Goal: Transaction & Acquisition: Purchase product/service

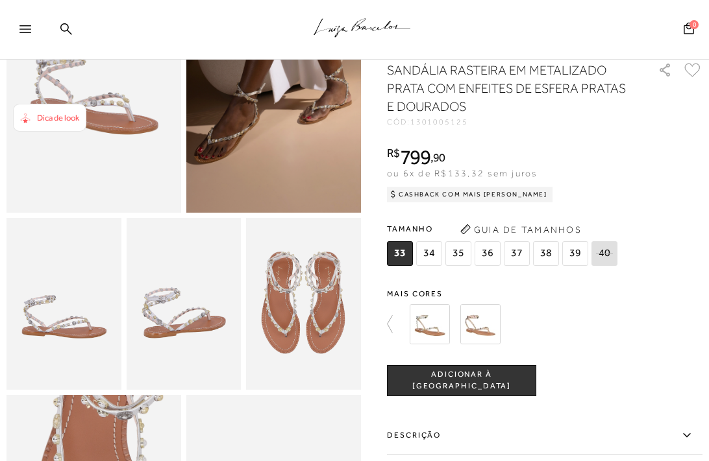
scroll to position [161, 0]
click at [571, 253] on span "39" at bounding box center [575, 253] width 26 height 25
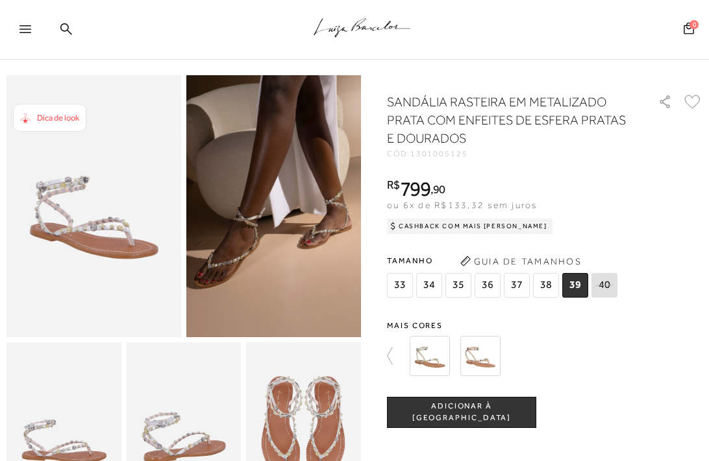
scroll to position [14, 0]
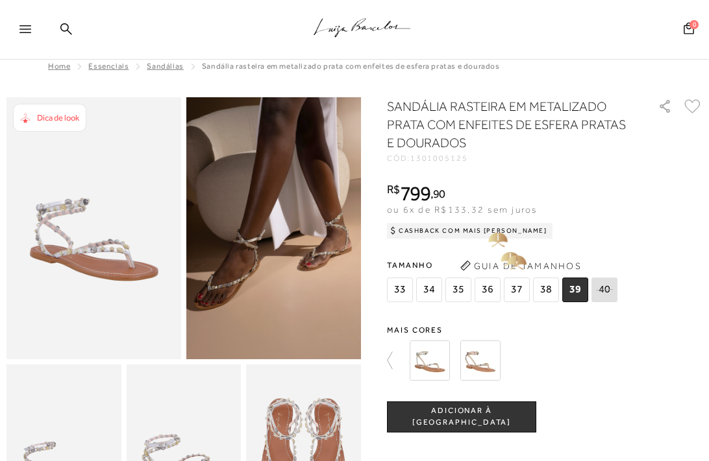
click at [509, 262] on button "Guia de Tamanhos" at bounding box center [521, 266] width 130 height 21
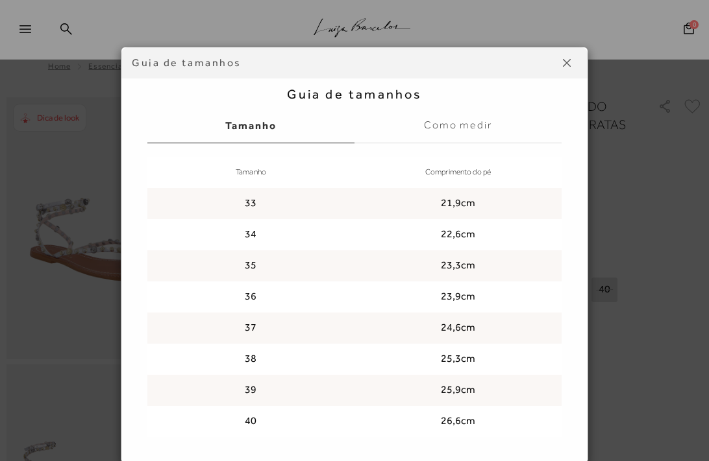
click at [452, 122] on label "Como medir" at bounding box center [457, 125] width 207 height 35
click at [0, 0] on input "Como medir" at bounding box center [0, 0] width 0 height 0
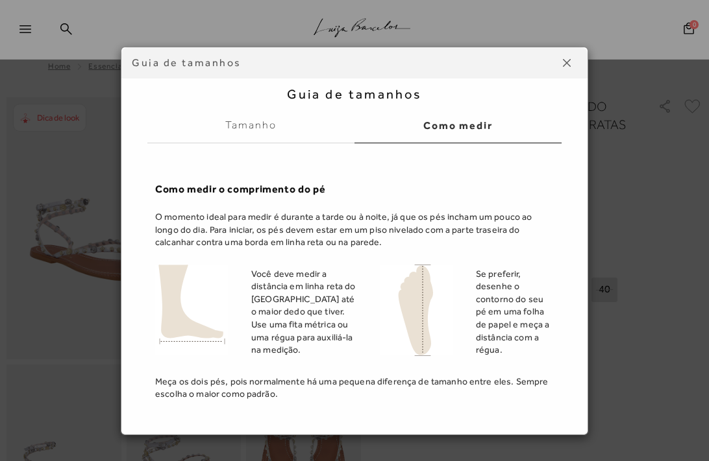
click at [259, 124] on label "Tamanho" at bounding box center [250, 125] width 207 height 35
click at [0, 0] on input "Tamanho" at bounding box center [0, 0] width 0 height 0
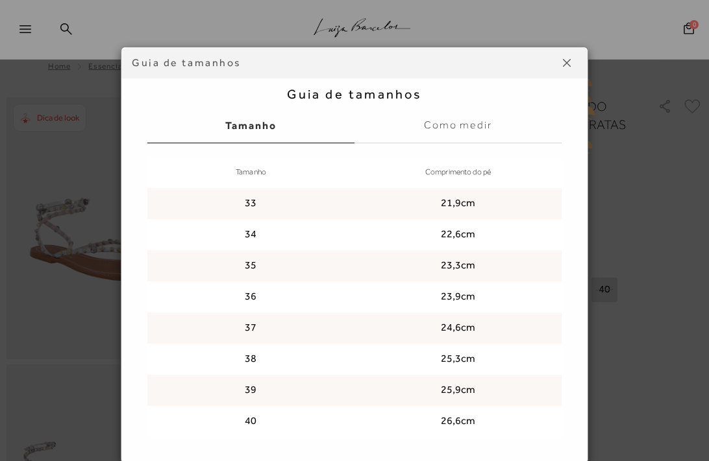
click at [567, 62] on img at bounding box center [567, 63] width 8 height 8
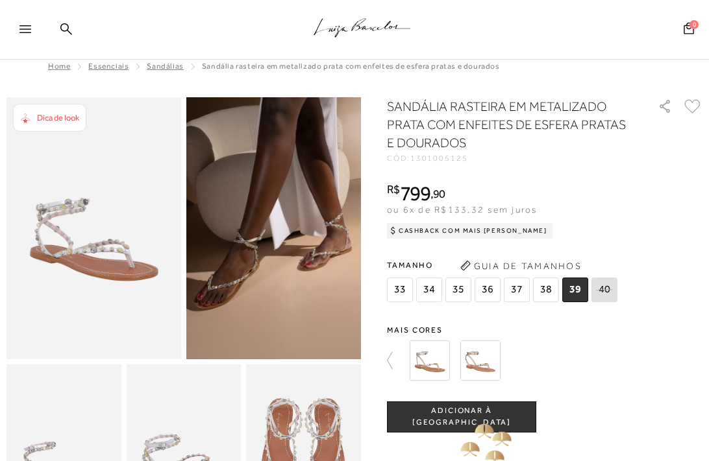
click at [469, 424] on button "ADICIONAR À SACOLA" at bounding box center [461, 417] width 149 height 31
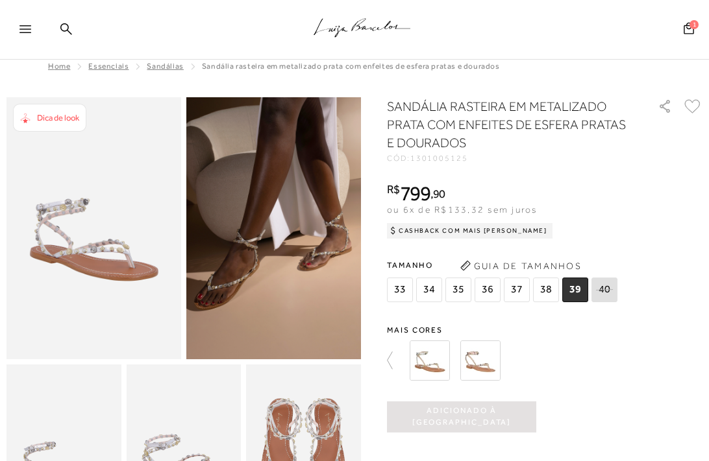
scroll to position [0, 0]
click at [688, 26] on icon at bounding box center [688, 28] width 10 height 12
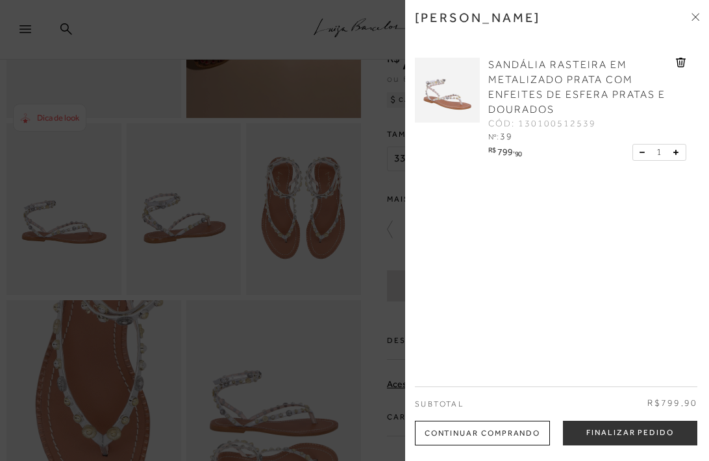
scroll to position [258, 0]
click at [610, 439] on button "Finalizar Pedido" at bounding box center [630, 433] width 134 height 25
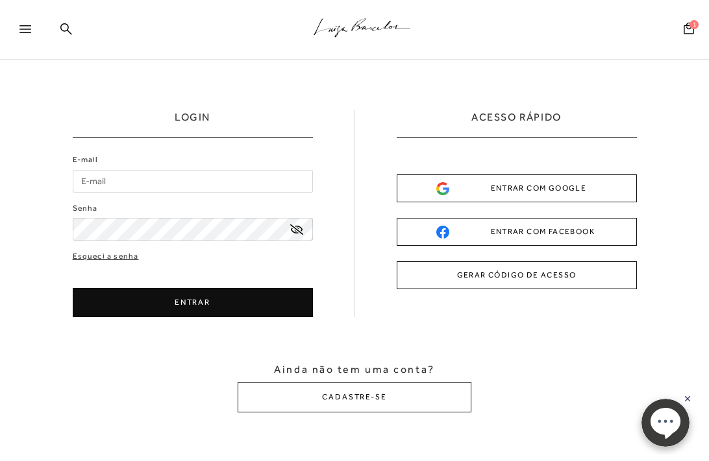
click at [532, 182] on div "ENTRAR COM GOOGLE" at bounding box center [516, 189] width 161 height 14
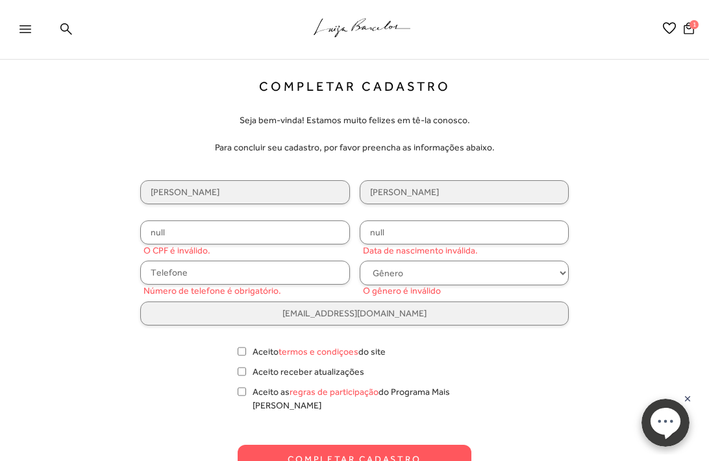
click at [197, 228] on input "null" at bounding box center [245, 233] width 210 height 24
type input "072.721.249-46"
click at [395, 234] on input "null" at bounding box center [465, 233] width 210 height 24
type input "[DATE]"
click at [183, 282] on input "text" at bounding box center [245, 273] width 210 height 24
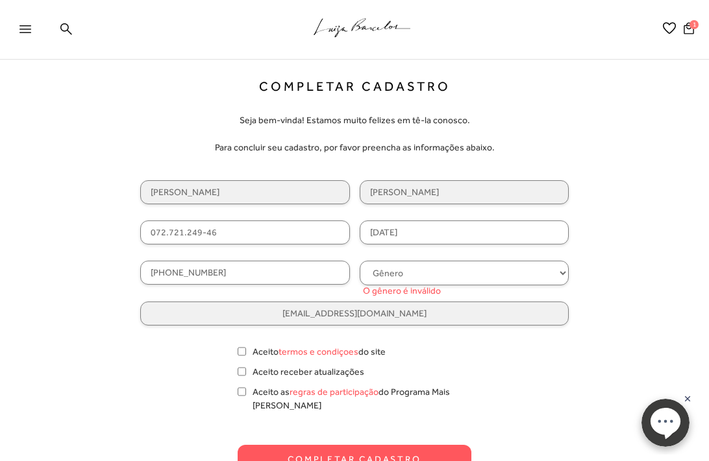
type input "[PHONE_NUMBER]"
select select
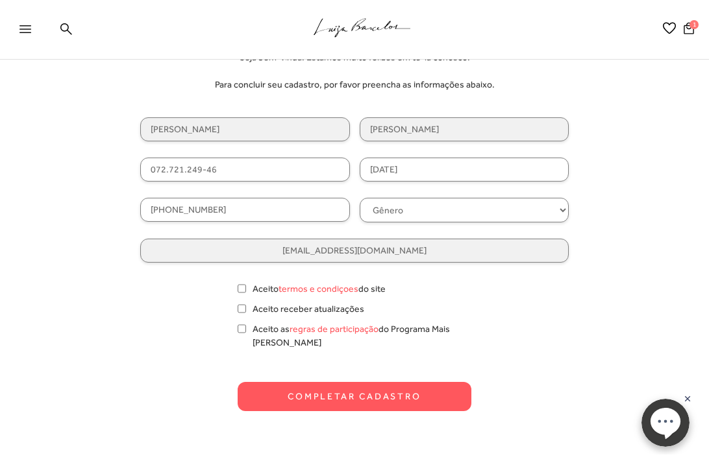
scroll to position [74, 0]
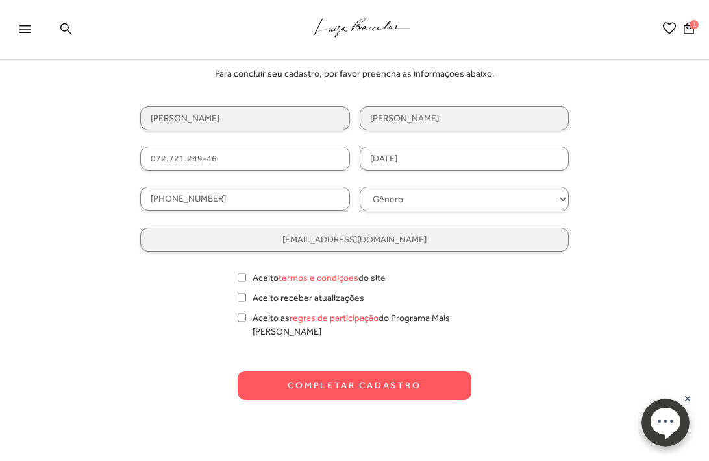
click at [241, 276] on input "Aceito termos e condiçoes do site" at bounding box center [242, 277] width 8 height 13
checkbox input "true"
click at [241, 299] on input "Aceito receber atualizações" at bounding box center [242, 297] width 8 height 13
checkbox input "true"
click at [242, 319] on input "Aceito as regras de participação do Programa Mais [PERSON_NAME]" at bounding box center [242, 318] width 8 height 13
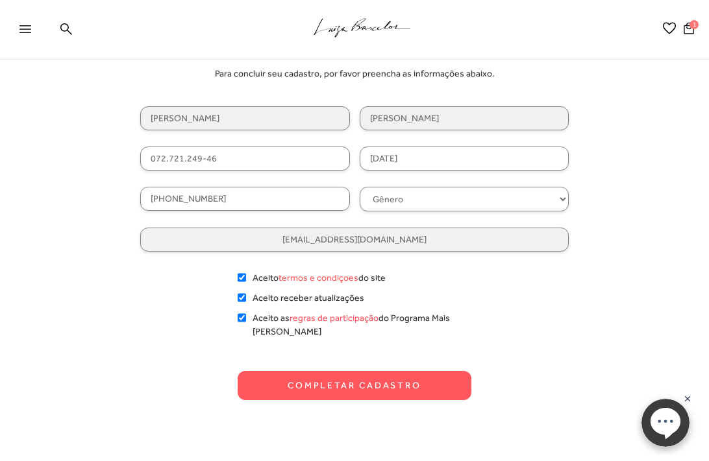
checkbox input "true"
click at [341, 380] on button "Completar Cadastro" at bounding box center [355, 385] width 234 height 29
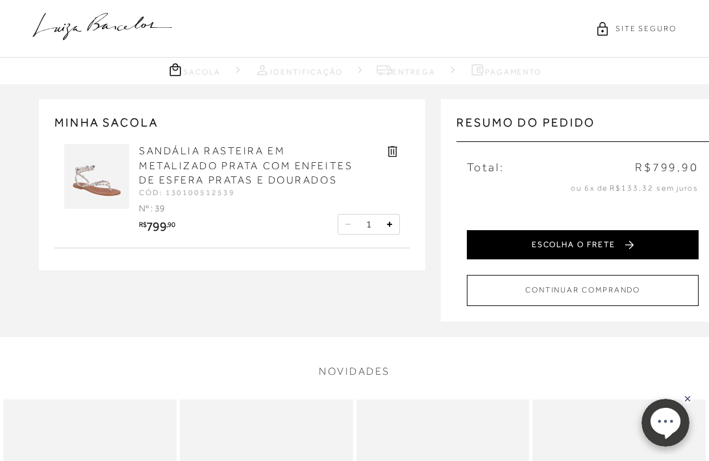
click at [585, 239] on button "ESCOLHA O FRETE" at bounding box center [583, 244] width 232 height 29
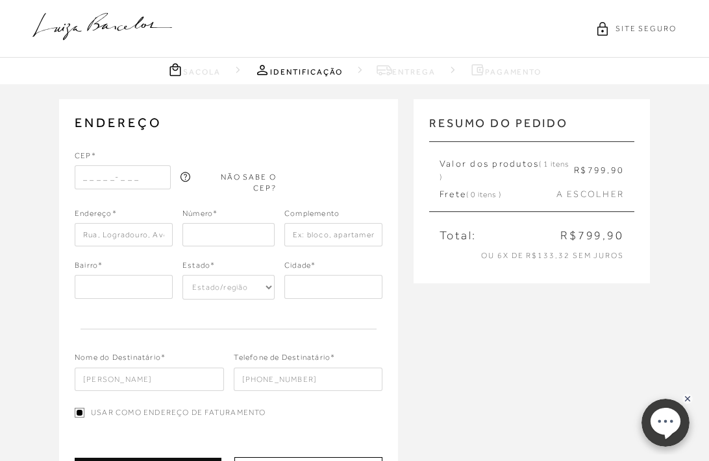
click at [93, 183] on input "text" at bounding box center [123, 176] width 96 height 23
type input "89825-000"
select select "SC"
type input "Xaxim"
type input "89825-000"
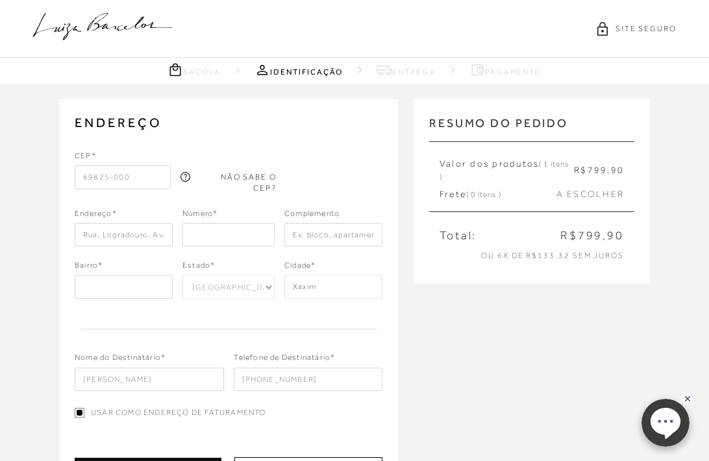
click at [106, 225] on input "text" at bounding box center [124, 234] width 98 height 23
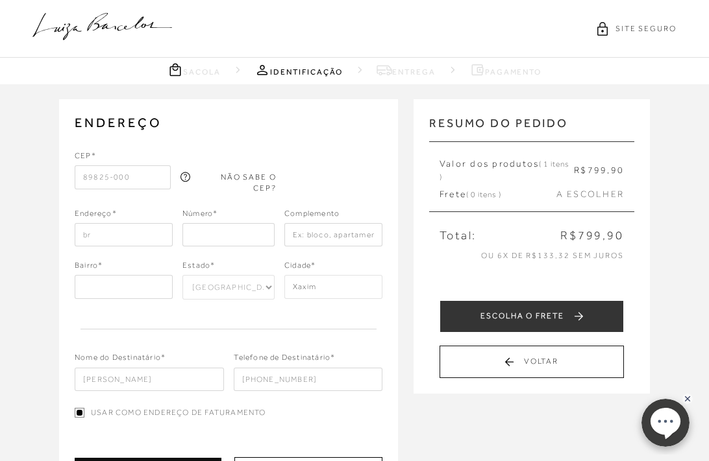
type input "b"
type input "Br 282 km 525"
click at [237, 227] on input "number" at bounding box center [228, 234] width 92 height 23
click at [344, 234] on input "text" at bounding box center [333, 234] width 98 height 23
type input "Empresa Madermoveis"
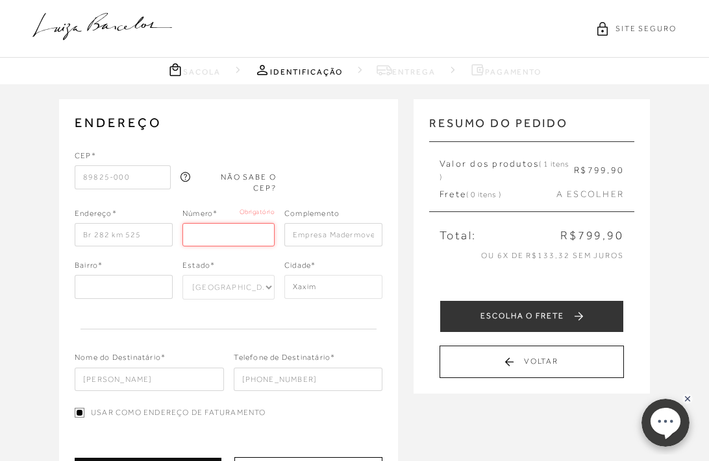
click at [251, 232] on input "number" at bounding box center [228, 234] width 92 height 23
type input "1"
click at [262, 230] on input "1" at bounding box center [228, 234] width 92 height 23
type input "0"
click at [94, 282] on input "text" at bounding box center [124, 286] width 98 height 23
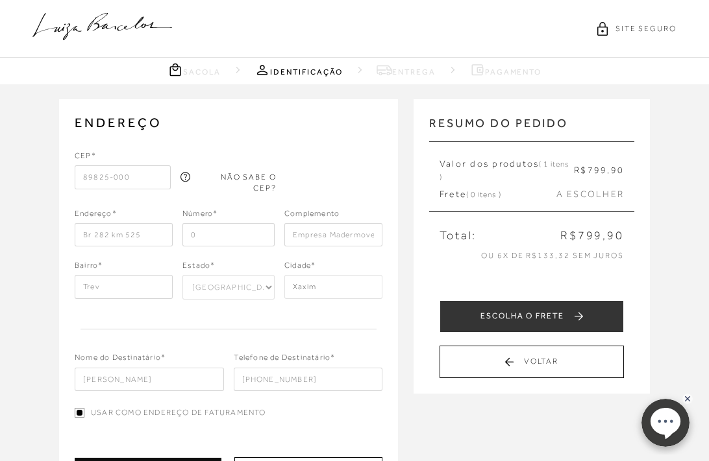
type input "Trevo"
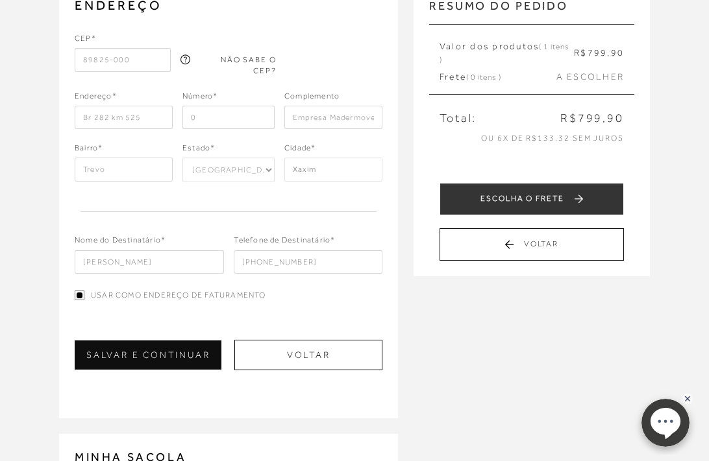
scroll to position [136, 0]
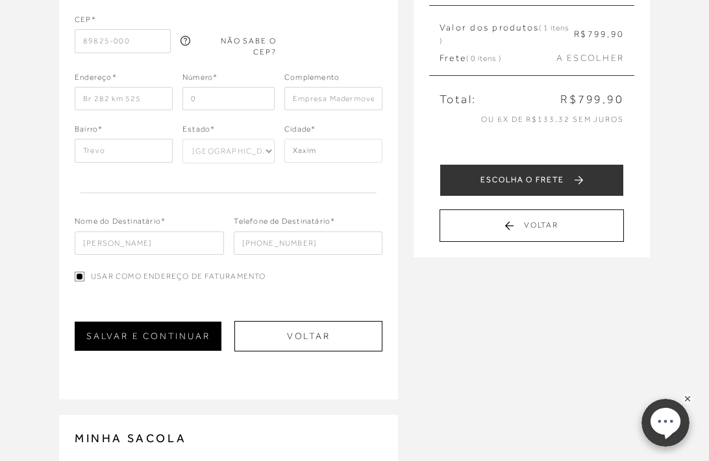
click at [165, 336] on button "SALVAR E CONTINUAR" at bounding box center [148, 336] width 147 height 29
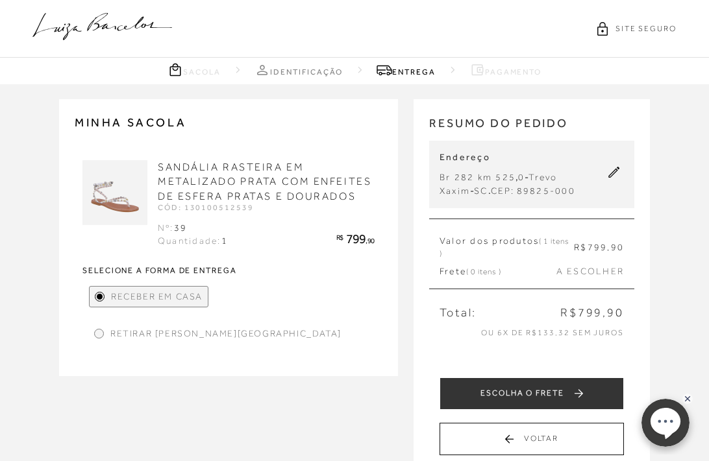
scroll to position [0, 0]
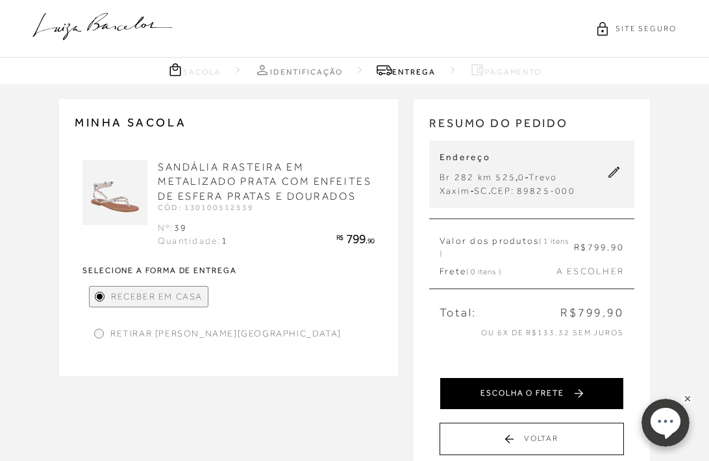
click at [549, 384] on button "ESCOLHA O FRETE" at bounding box center [531, 394] width 184 height 32
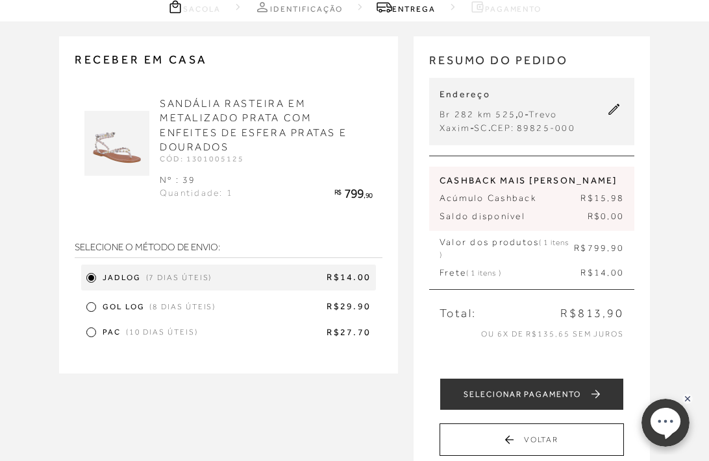
scroll to position [66, 0]
